Goal: Entertainment & Leisure: Consume media (video, audio)

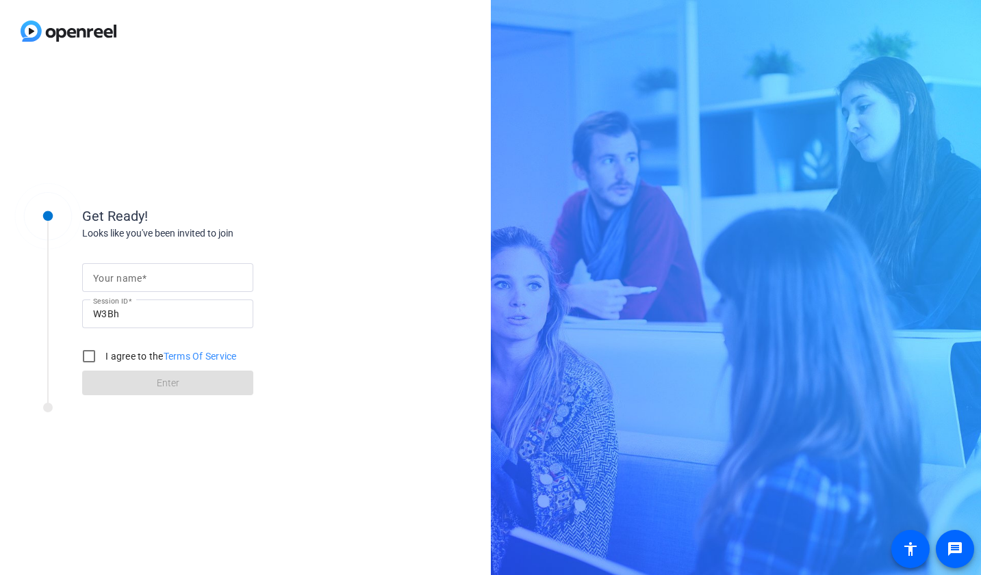
click at [108, 277] on mat-label "Your name" at bounding box center [117, 278] width 49 height 11
click at [108, 277] on input "Your name" at bounding box center [167, 278] width 149 height 16
type input "E"
type input "[PERSON_NAME]"
drag, startPoint x: 92, startPoint y: 350, endPoint x: 112, endPoint y: 375, distance: 31.8
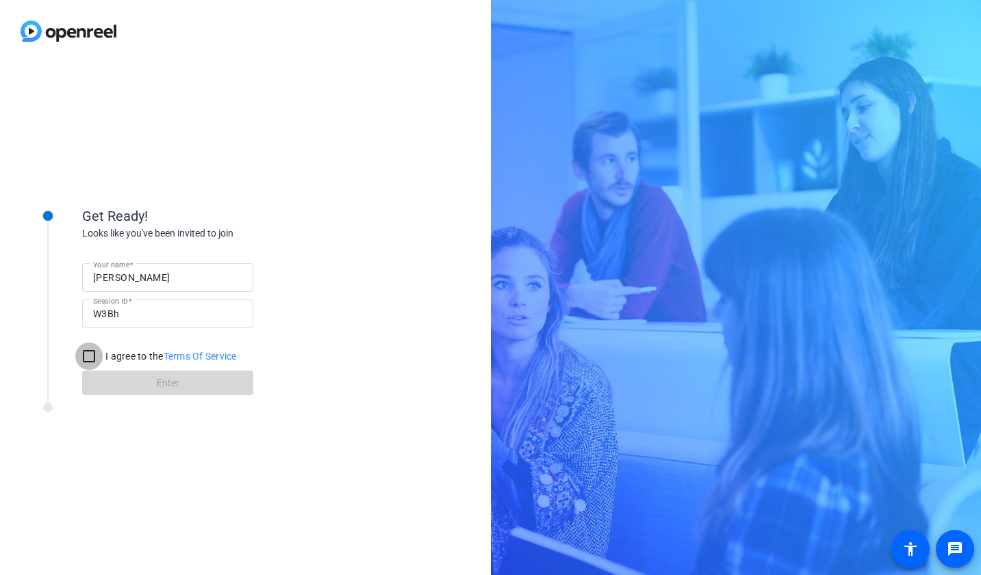
click at [92, 351] on input "I agree to the Terms Of Service" at bounding box center [88, 356] width 27 height 27
checkbox input "true"
click at [112, 375] on span at bounding box center [167, 383] width 171 height 33
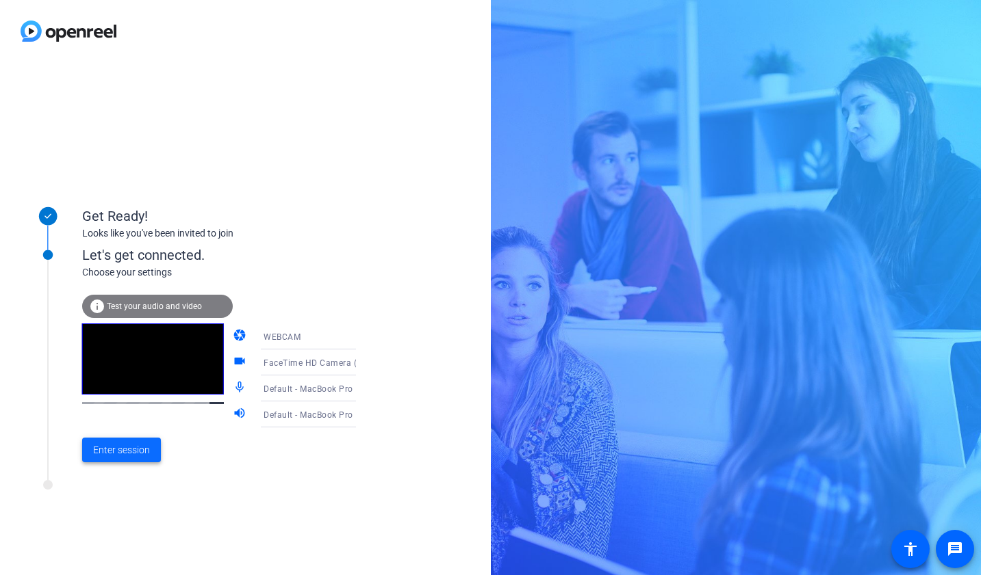
click at [101, 456] on span "Enter session" at bounding box center [121, 450] width 57 height 14
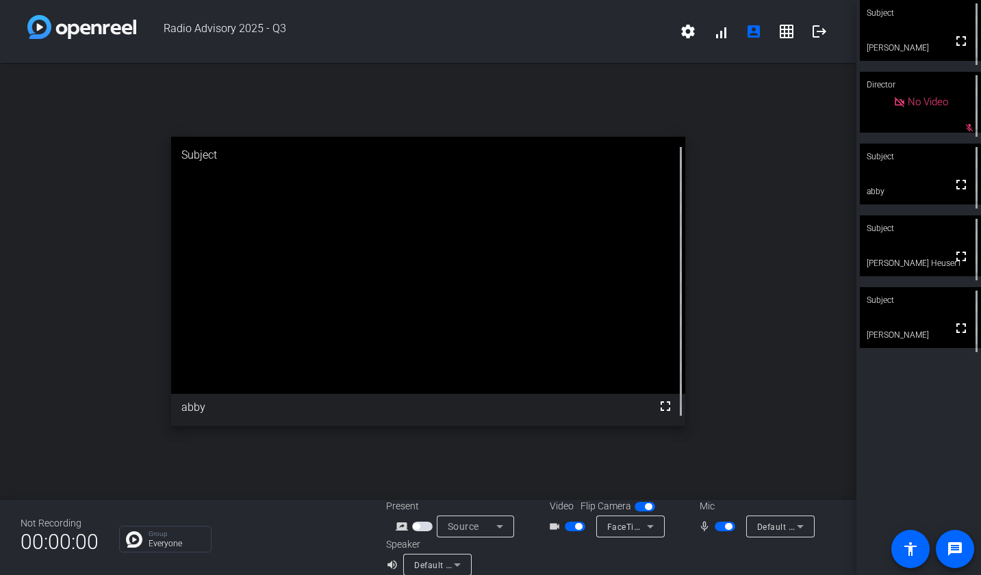
drag, startPoint x: 577, startPoint y: 528, endPoint x: 665, endPoint y: 526, distance: 88.3
click at [578, 527] on span "button" at bounding box center [578, 526] width 7 height 7
click at [729, 528] on span "button" at bounding box center [728, 526] width 7 height 7
click at [576, 527] on span "button" at bounding box center [575, 527] width 21 height 10
click at [725, 527] on span "button" at bounding box center [724, 527] width 21 height 10
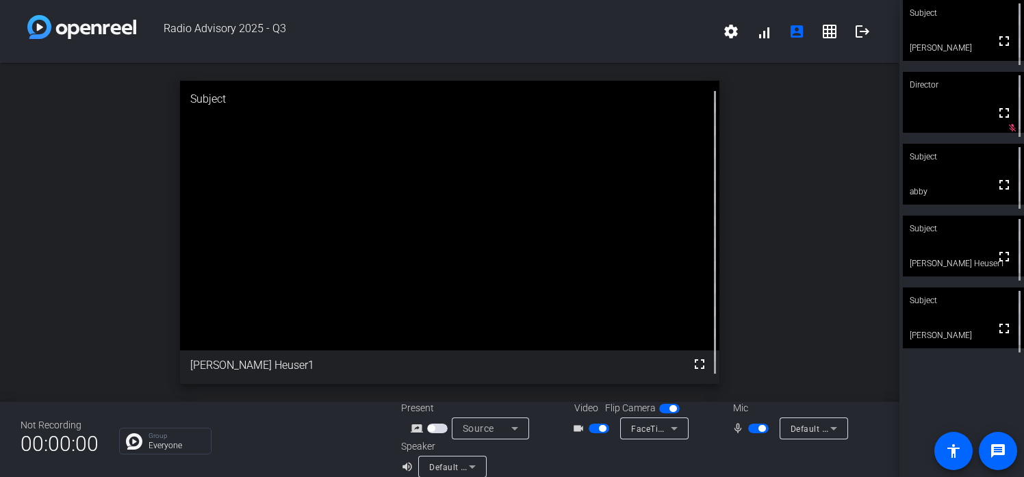
click at [748, 424] on button "button" at bounding box center [758, 429] width 21 height 10
click at [153, 44] on span "Radio Advisory 2025 - Q3" at bounding box center [425, 31] width 578 height 33
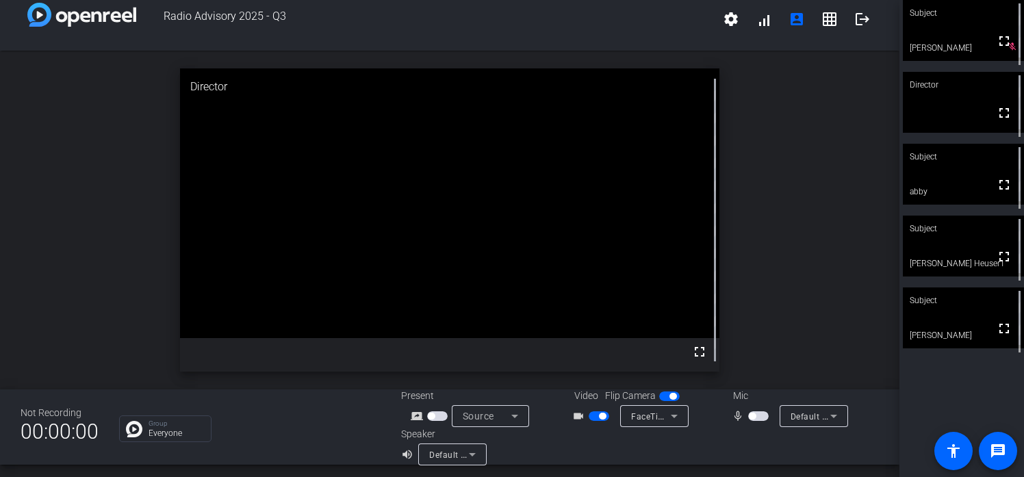
scroll to position [13, 0]
click at [748, 415] on button "button" at bounding box center [758, 416] width 21 height 10
click at [757, 417] on span "button" at bounding box center [758, 416] width 21 height 10
click at [753, 415] on span "button" at bounding box center [752, 414] width 7 height 7
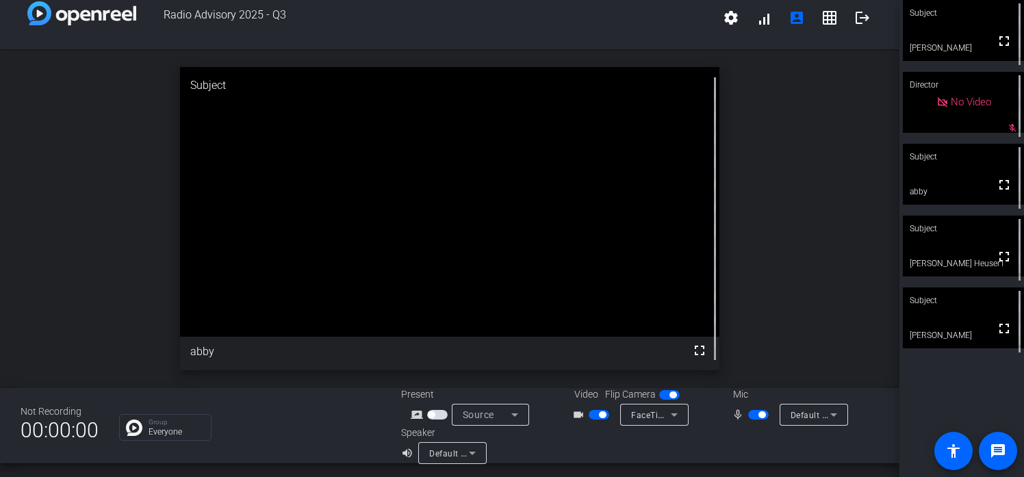
click at [762, 415] on span "button" at bounding box center [761, 414] width 7 height 7
click at [750, 412] on span "button" at bounding box center [752, 414] width 7 height 7
click at [758, 415] on span "button" at bounding box center [761, 414] width 7 height 7
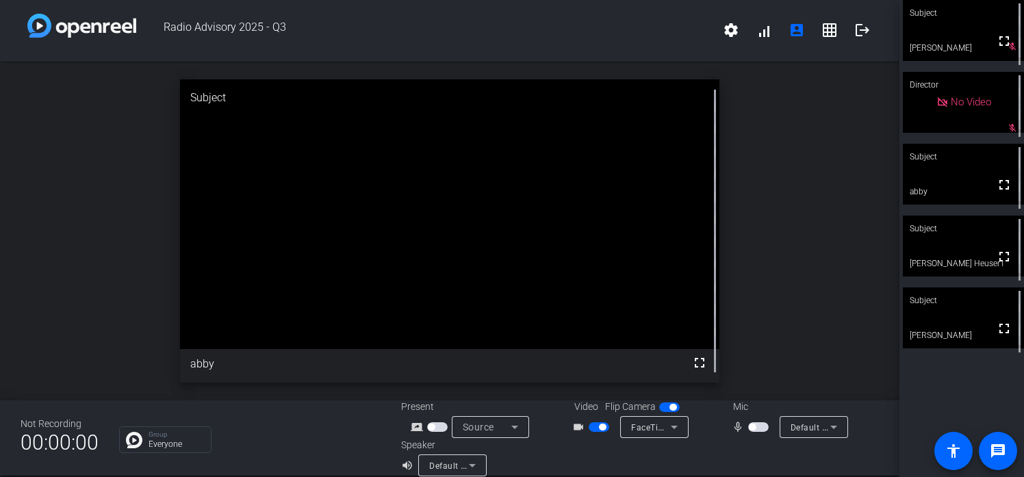
scroll to position [8, 0]
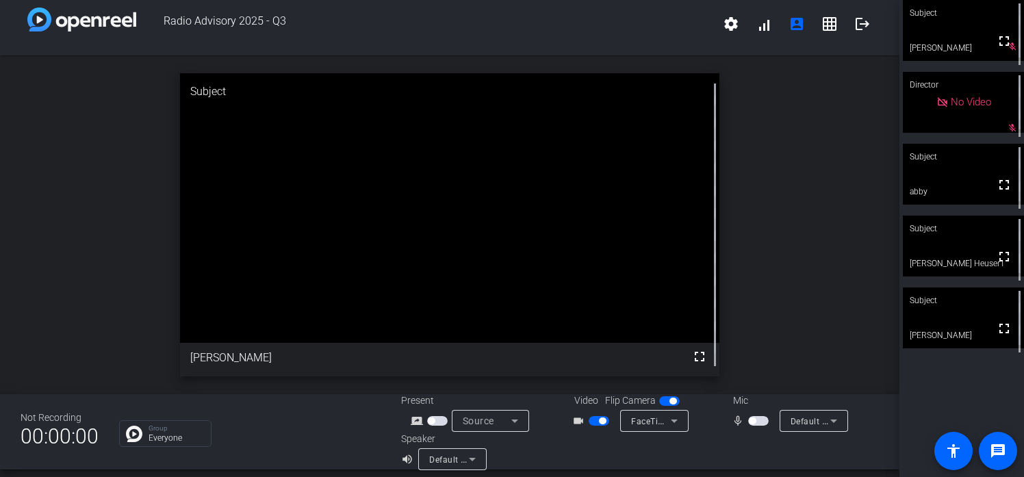
click at [753, 419] on span "button" at bounding box center [752, 420] width 7 height 7
click at [764, 423] on span "button" at bounding box center [761, 420] width 7 height 7
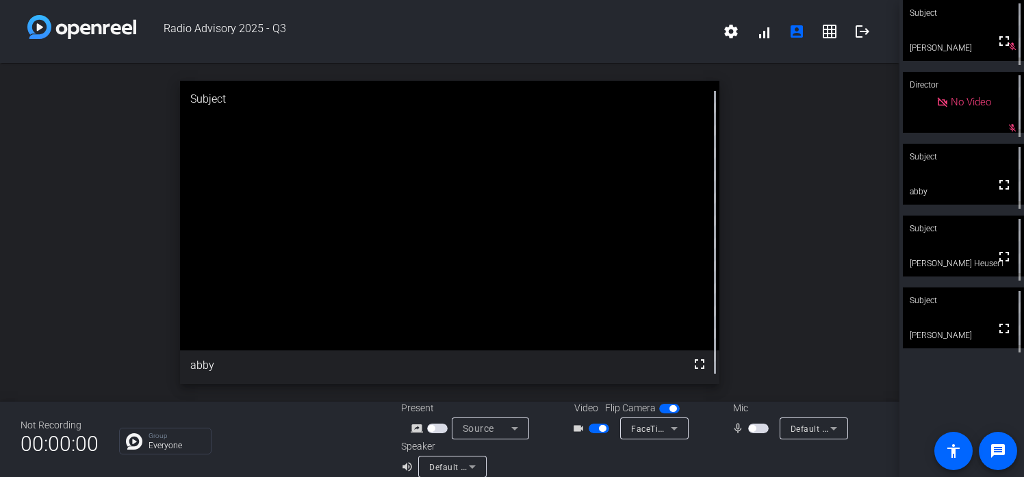
scroll to position [16, 0]
